Goal: Use online tool/utility: Utilize a website feature to perform a specific function

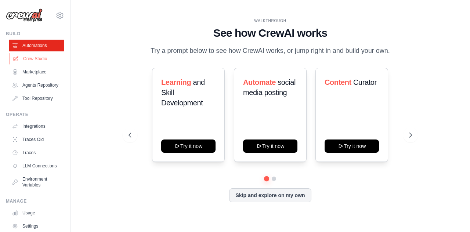
click at [27, 61] on link "Crew Studio" at bounding box center [37, 59] width 55 height 12
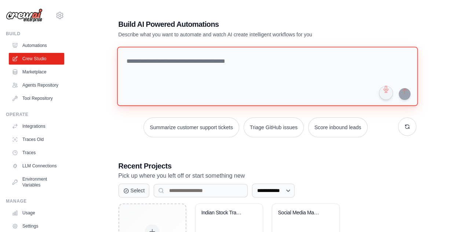
click at [183, 58] on textarea at bounding box center [267, 76] width 301 height 59
paste textarea "**********"
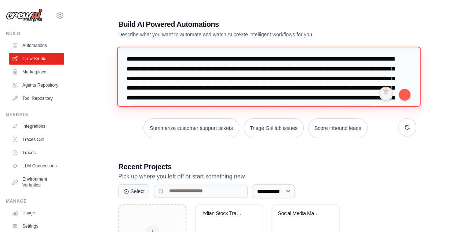
scroll to position [2, 0]
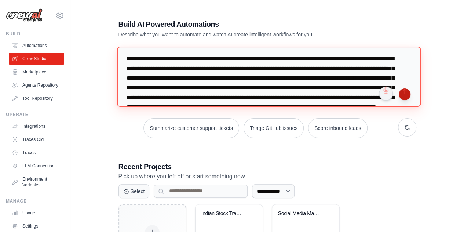
type textarea "**********"
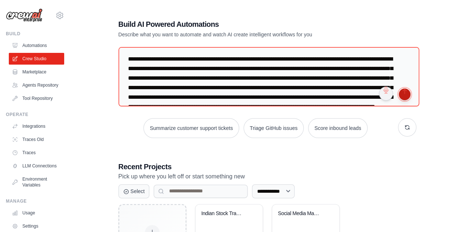
click at [406, 95] on button "submit" at bounding box center [405, 94] width 12 height 12
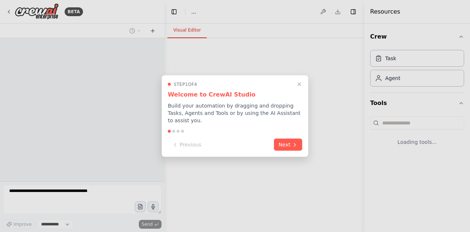
select select "****"
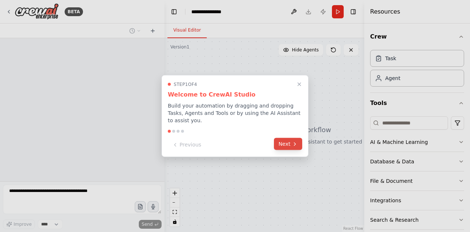
click at [296, 141] on icon at bounding box center [295, 144] width 6 height 6
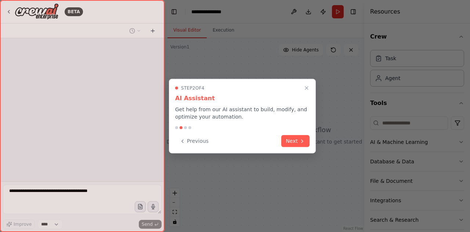
click at [296, 141] on button "Next" at bounding box center [295, 141] width 28 height 12
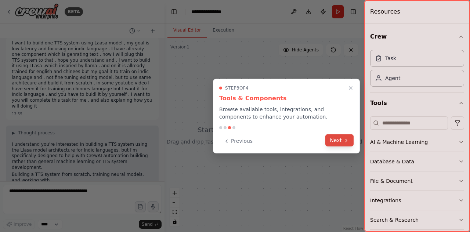
click at [346, 146] on button "Next" at bounding box center [339, 140] width 28 height 12
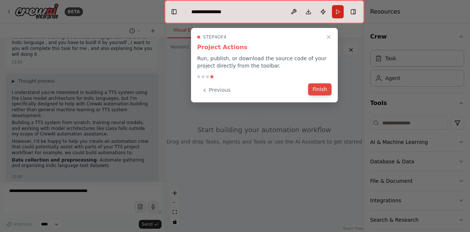
click at [318, 90] on button "Finish" at bounding box center [319, 89] width 23 height 12
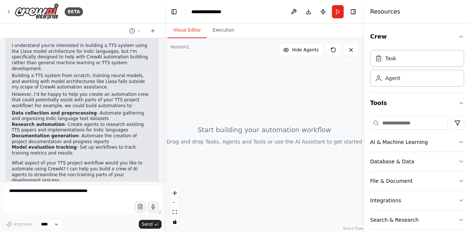
scroll to position [106, 0]
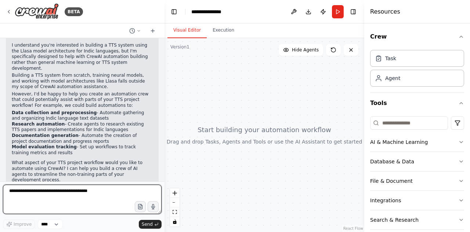
click at [67, 193] on textarea at bounding box center [82, 199] width 159 height 29
type textarea "**********"
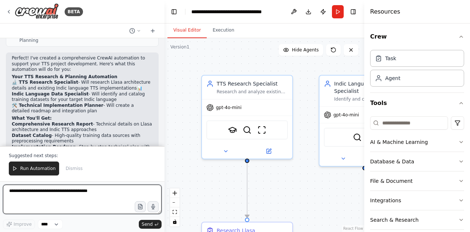
scroll to position [607, 0]
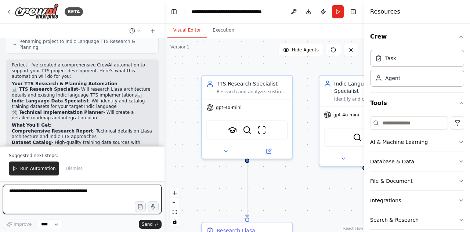
click at [96, 193] on textarea at bounding box center [82, 199] width 159 height 29
type textarea "**********"
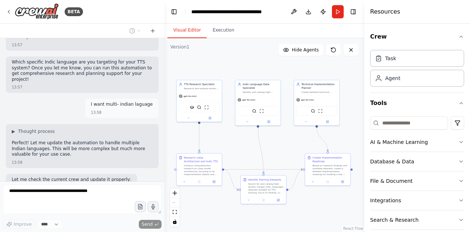
scroll to position [826, 0]
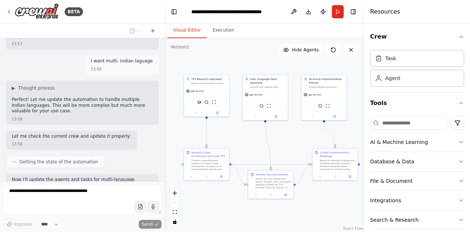
drag, startPoint x: 329, startPoint y: 155, endPoint x: 289, endPoint y: 134, distance: 45.0
click at [289, 134] on div ".deletable-edge-delete-btn { width: 20px; height: 20px; border: 0px solid #ffff…" at bounding box center [264, 135] width 200 height 194
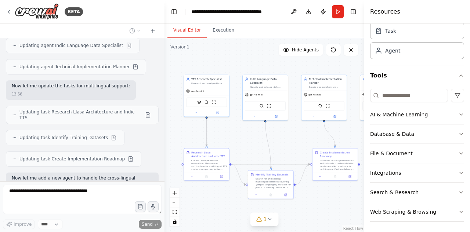
scroll to position [1032, 0]
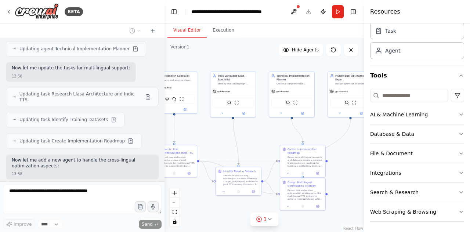
drag, startPoint x: 280, startPoint y: 142, endPoint x: 246, endPoint y: 134, distance: 34.7
click at [246, 134] on div ".deletable-edge-delete-btn { width: 20px; height: 20px; border: 0px solid #ffff…" at bounding box center [264, 135] width 200 height 194
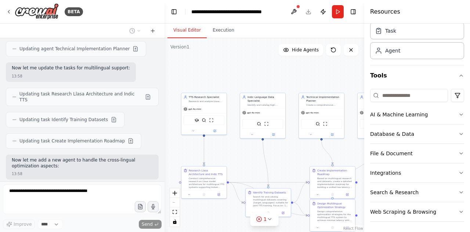
drag, startPoint x: 269, startPoint y: 126, endPoint x: 300, endPoint y: 152, distance: 40.6
click at [300, 152] on div ".deletable-edge-delete-btn { width: 20px; height: 20px; border: 0px solid #ffff…" at bounding box center [264, 135] width 200 height 194
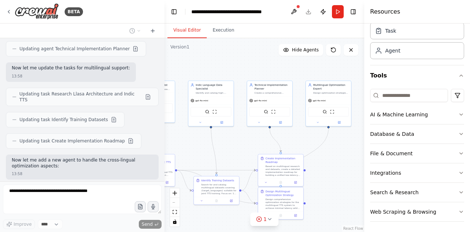
drag, startPoint x: 288, startPoint y: 150, endPoint x: 236, endPoint y: 145, distance: 52.0
click at [236, 145] on div ".deletable-edge-delete-btn { width: 20px; height: 20px; border: 0px solid #ffff…" at bounding box center [264, 135] width 200 height 194
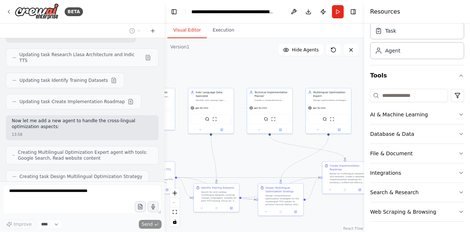
scroll to position [1096, 0]
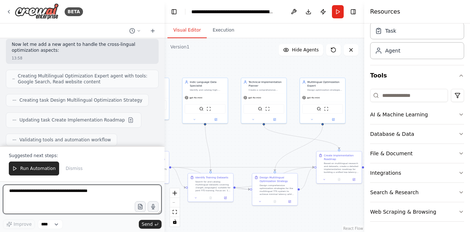
drag, startPoint x: 233, startPoint y: 147, endPoint x: 227, endPoint y: 137, distance: 11.8
click at [227, 137] on div ".deletable-edge-delete-btn { width: 20px; height: 20px; border: 0px solid #ffff…" at bounding box center [264, 135] width 200 height 194
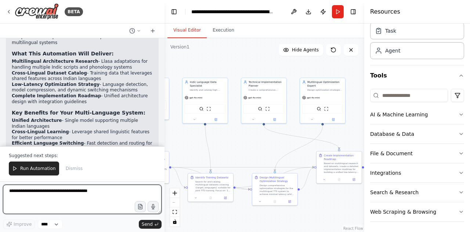
scroll to position [1404, 0]
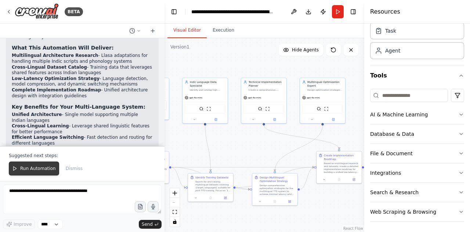
click at [40, 170] on span "Run Automation" at bounding box center [38, 169] width 36 height 6
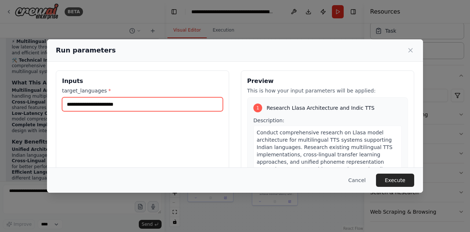
click at [139, 98] on input "target_languages *" at bounding box center [142, 104] width 161 height 14
paste input "**********"
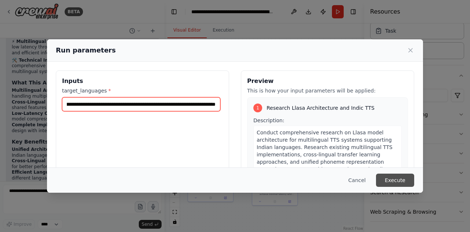
type input "**********"
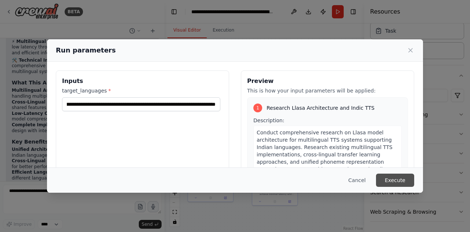
scroll to position [0, 0]
click at [403, 179] on button "Execute" at bounding box center [395, 180] width 38 height 13
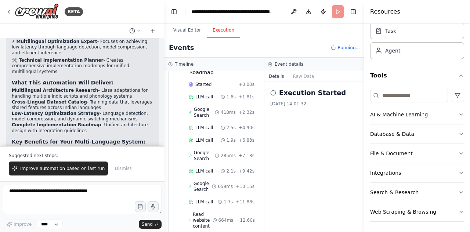
scroll to position [1404, 0]
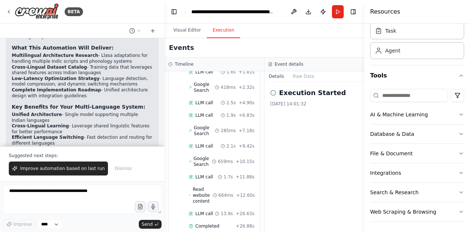
click at [190, 159] on icon at bounding box center [190, 161] width 3 height 4
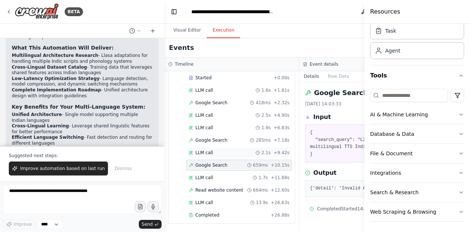
scroll to position [887, 0]
drag, startPoint x: 202, startPoint y: 144, endPoint x: 182, endPoint y: 175, distance: 37.2
click at [182, 175] on div "LLM call 1.7s + 11.88s" at bounding box center [232, 177] width 117 height 11
drag, startPoint x: 338, startPoint y: 177, endPoint x: 325, endPoint y: 171, distance: 14.2
click at [325, 171] on div "Output" at bounding box center [366, 172] width 123 height 9
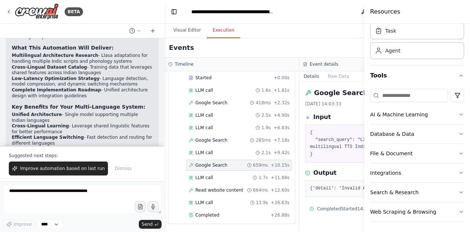
click at [325, 171] on div "Output" at bounding box center [366, 172] width 123 height 9
